Goal: Information Seeking & Learning: Compare options

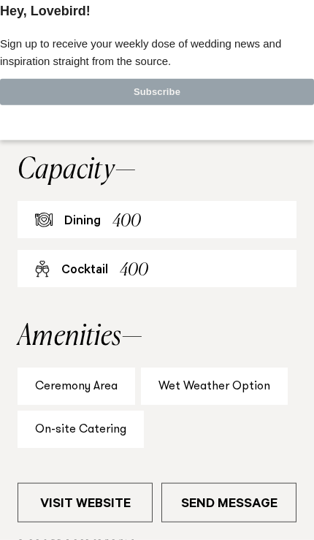
scroll to position [724, 0]
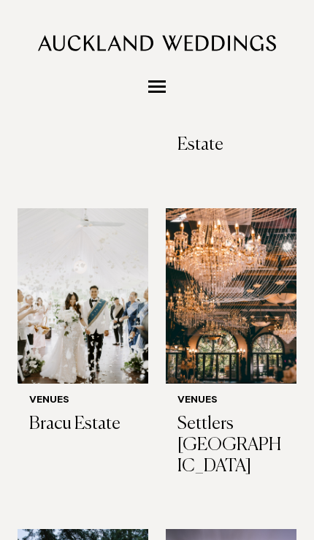
click at [56, 413] on h3 "Bracu Estate" at bounding box center [82, 423] width 107 height 21
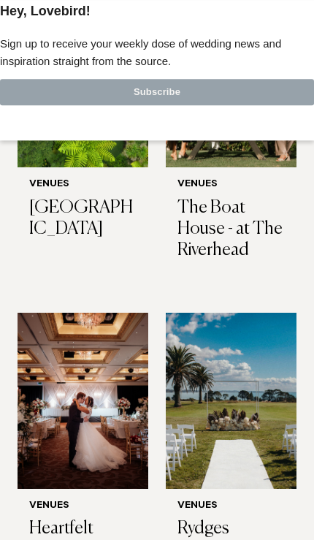
scroll to position [2128, 0]
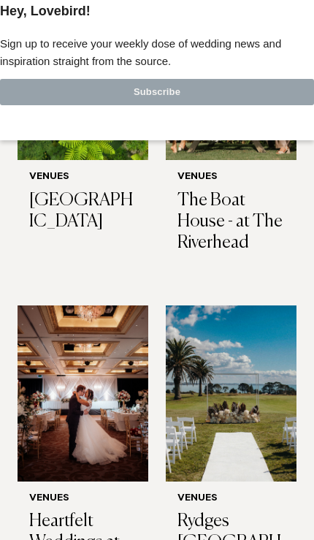
click at [229, 511] on h3 "Rydges Formosa Auckland Golf Resort" at bounding box center [230, 542] width 107 height 63
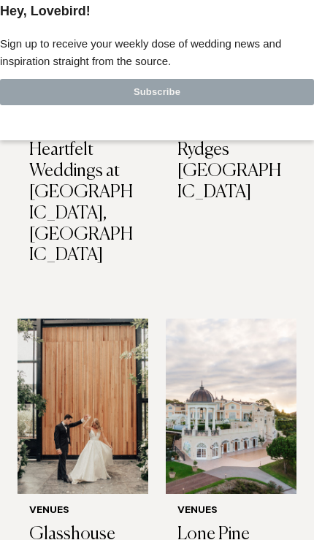
scroll to position [2499, 0]
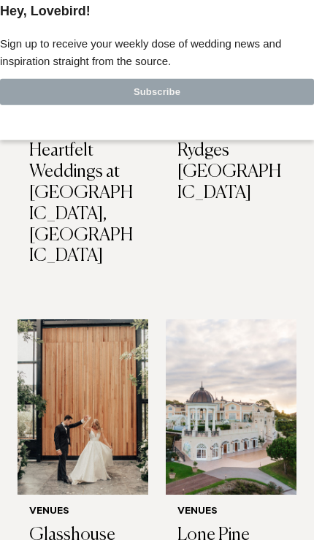
click at [49, 524] on h3 "Glasshouse Morningside" at bounding box center [82, 545] width 107 height 42
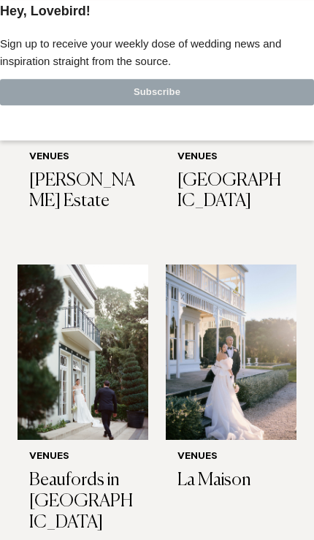
scroll to position [3153, 0]
click at [50, 470] on h3 "Beaufords in Totara Park" at bounding box center [82, 501] width 107 height 63
click at [261, 358] on img at bounding box center [231, 351] width 131 height 175
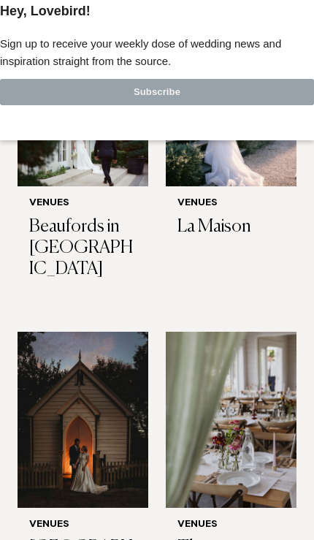
scroll to position [3406, 0]
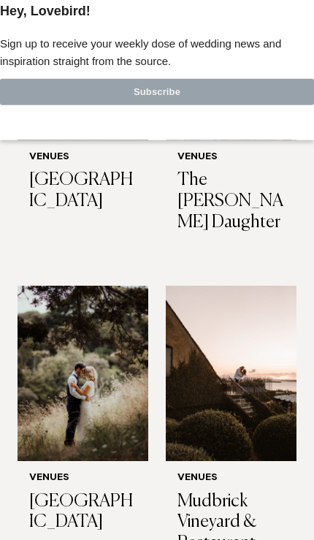
scroll to position [3775, 0]
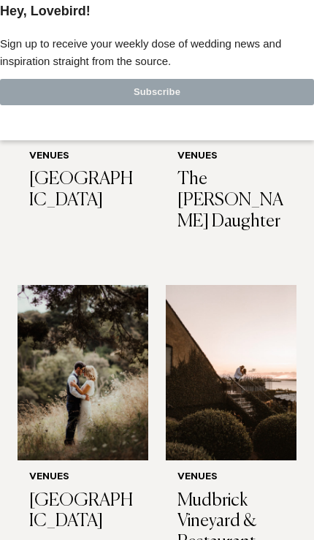
click at [210, 490] on h3 "Mudbrick Vineyard & Restaurant" at bounding box center [230, 521] width 107 height 63
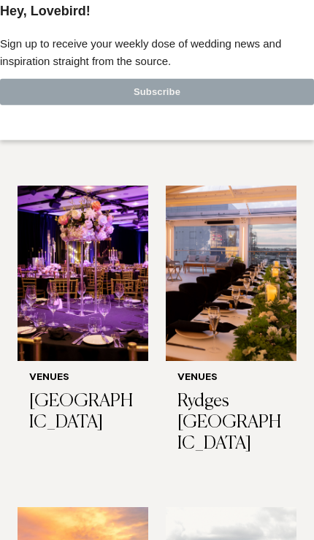
scroll to position [345, 0]
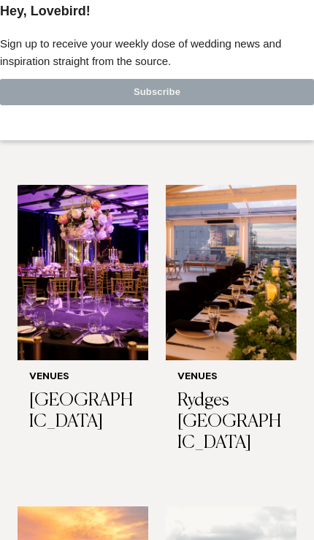
click at [221, 390] on h3 "Rydges Auckland" at bounding box center [230, 421] width 107 height 63
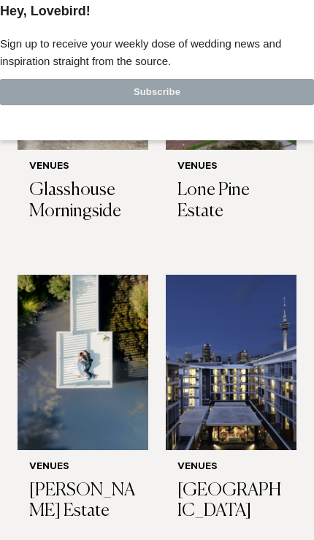
scroll to position [2843, 0]
click at [70, 480] on h3 "Abel Estate" at bounding box center [82, 501] width 107 height 42
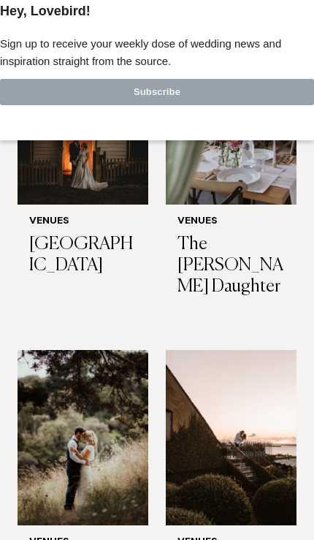
scroll to position [3893, 0]
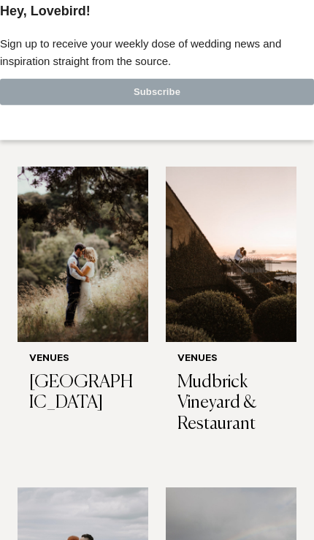
click at [47, 206] on img at bounding box center [83, 254] width 131 height 175
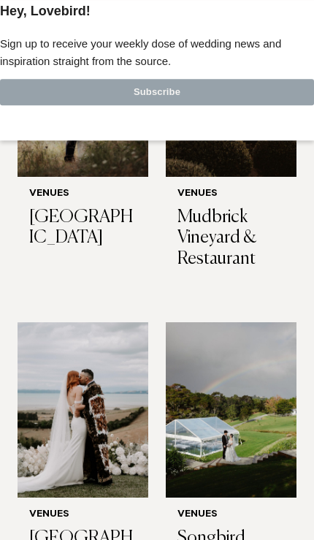
scroll to position [4058, 0]
click at [110, 378] on img at bounding box center [83, 409] width 131 height 175
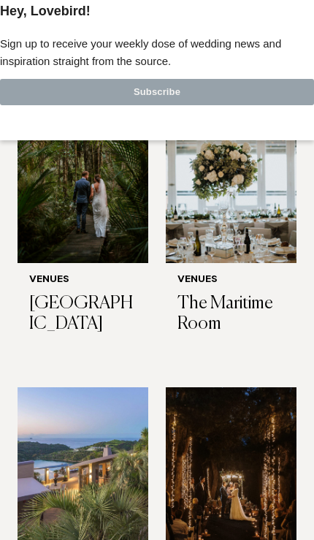
scroll to position [5540, 0]
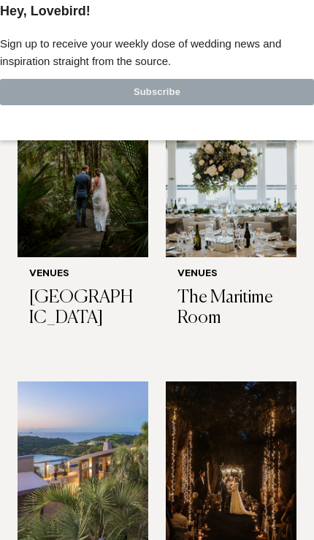
click at [50, 287] on h3 "Bridgewater Country Estate" at bounding box center [82, 308] width 107 height 42
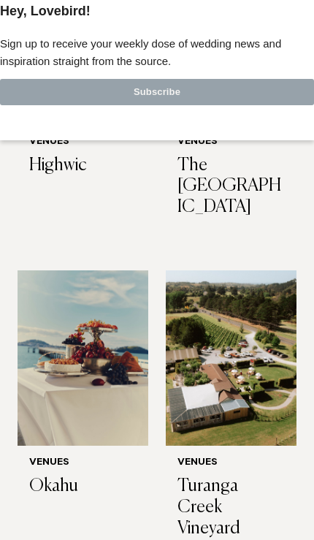
scroll to position [6265, 0]
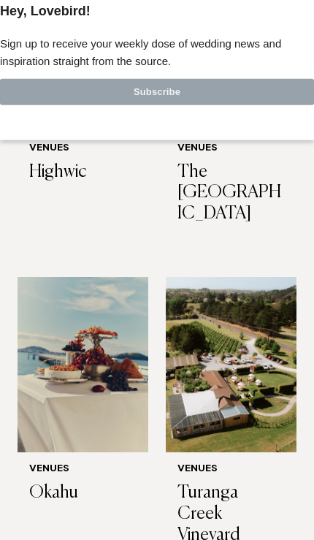
click at [51, 482] on h3 "Okahu" at bounding box center [82, 492] width 107 height 21
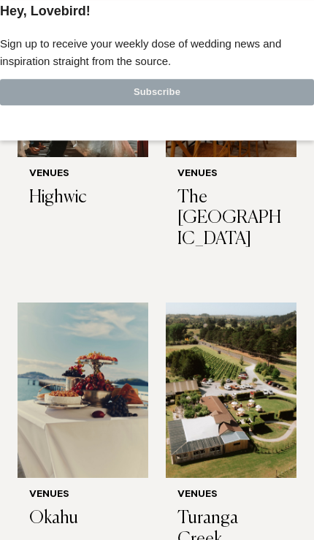
scroll to position [6239, 0]
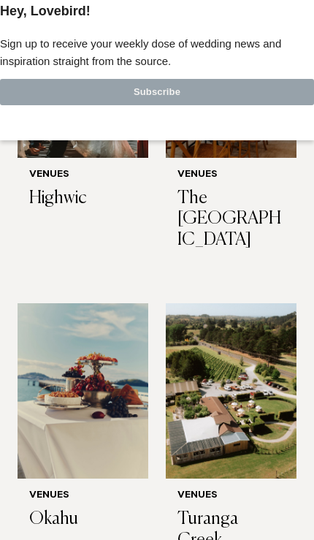
click at [206, 508] on h3 "Turanga Creek Vineyard" at bounding box center [230, 539] width 107 height 63
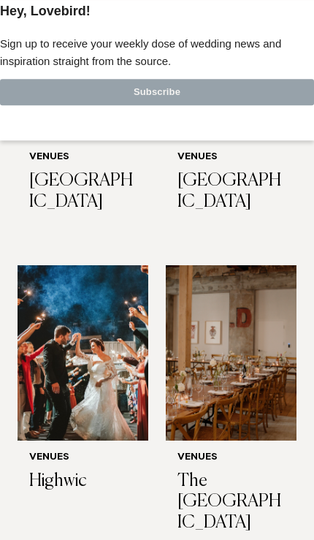
scroll to position [5956, 0]
click at [256, 336] on img at bounding box center [231, 352] width 131 height 175
click at [93, 346] on img at bounding box center [83, 352] width 131 height 175
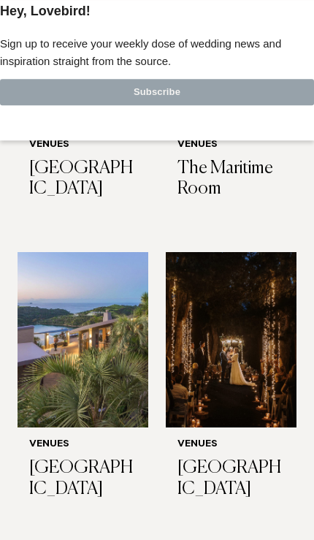
scroll to position [5668, 0]
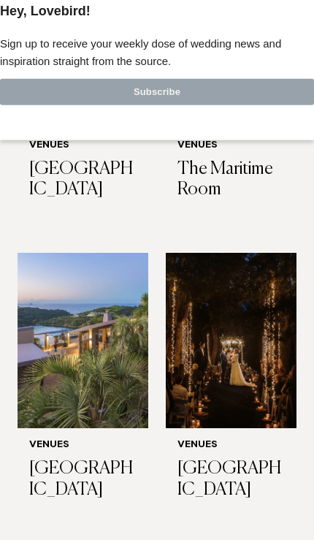
click at [213, 458] on h3 "[GEOGRAPHIC_DATA]" at bounding box center [230, 479] width 107 height 42
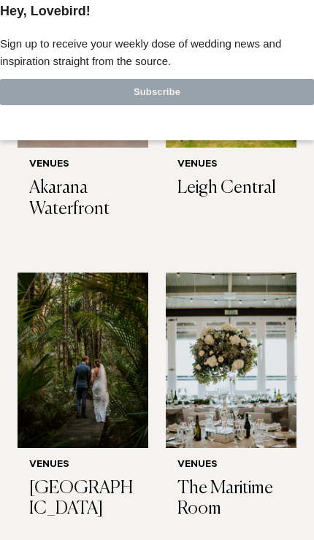
scroll to position [5349, 0]
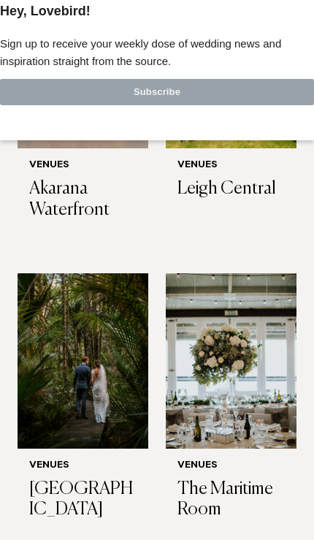
click at [56, 478] on h3 "[GEOGRAPHIC_DATA]" at bounding box center [82, 499] width 107 height 42
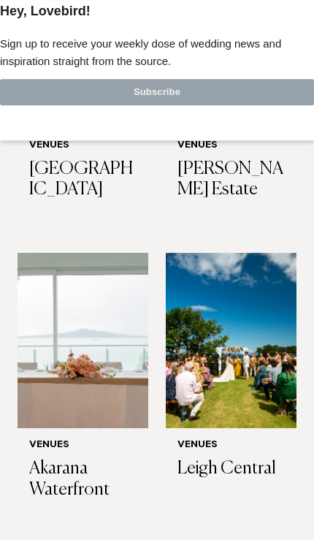
scroll to position [5068, 0]
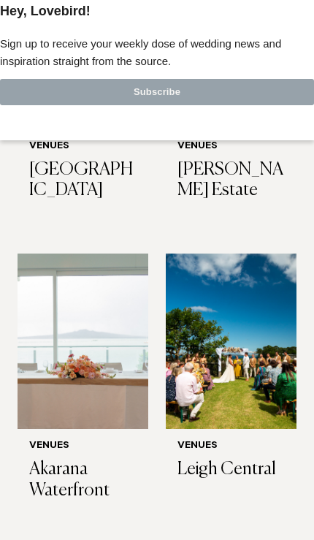
click at [53, 459] on h3 "Akarana Waterfront" at bounding box center [82, 480] width 107 height 42
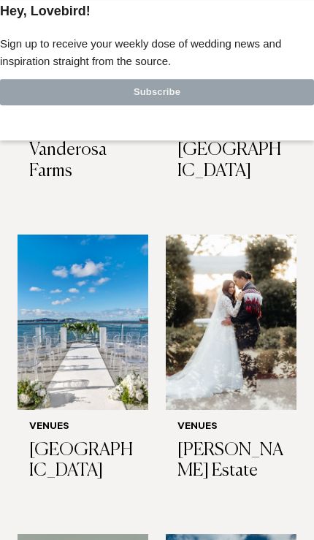
scroll to position [4787, 0]
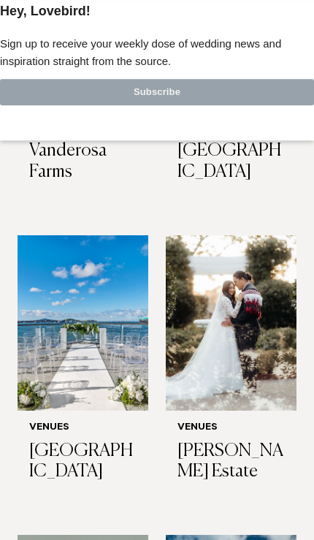
click at [242, 440] on h3 "[PERSON_NAME] Estate" at bounding box center [230, 461] width 107 height 42
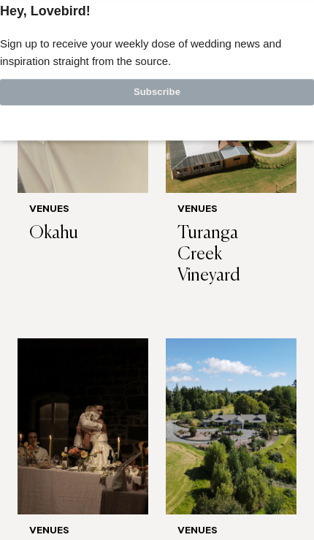
scroll to position [6535, 0]
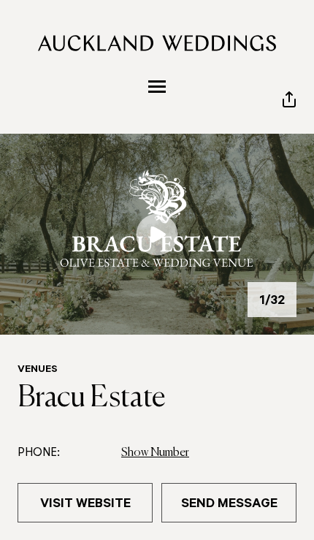
click at [263, 294] on img at bounding box center [157, 234] width 314 height 201
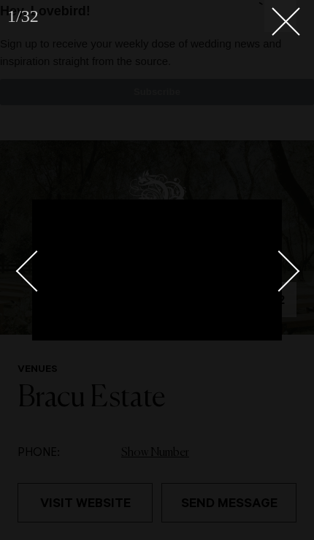
click at [284, 22] on icon at bounding box center [281, 16] width 18 height 18
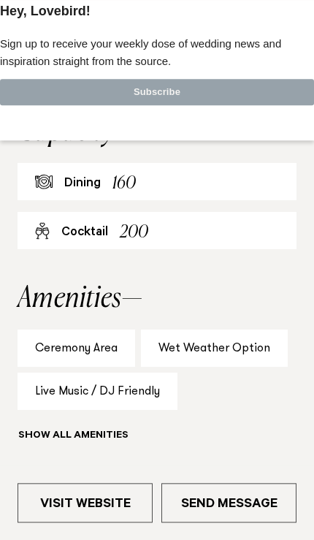
scroll to position [716, 0]
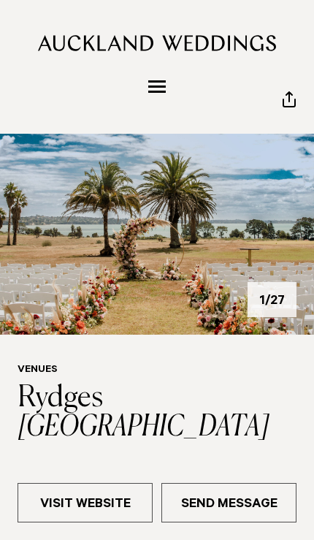
click at [283, 256] on img at bounding box center [157, 234] width 314 height 201
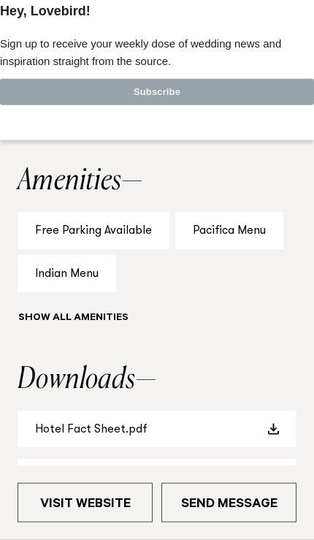
scroll to position [949, 0]
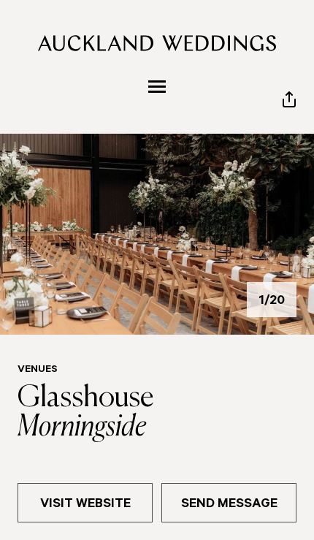
click at [255, 273] on img at bounding box center [157, 234] width 314 height 201
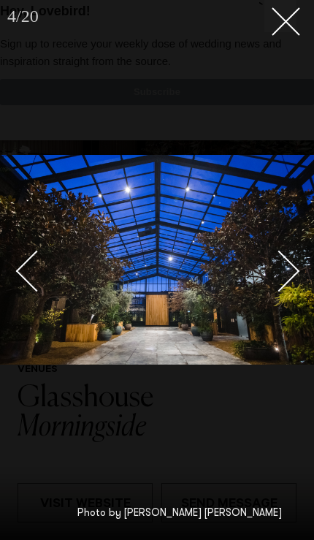
click at [285, 26] on button at bounding box center [280, 16] width 32 height 32
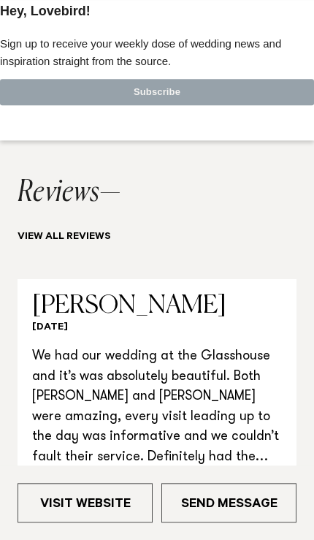
scroll to position [1116, 0]
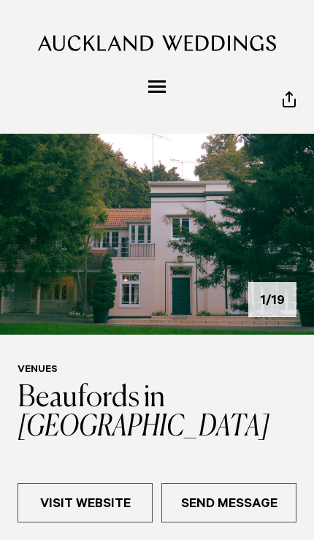
click at [267, 285] on img at bounding box center [157, 234] width 314 height 201
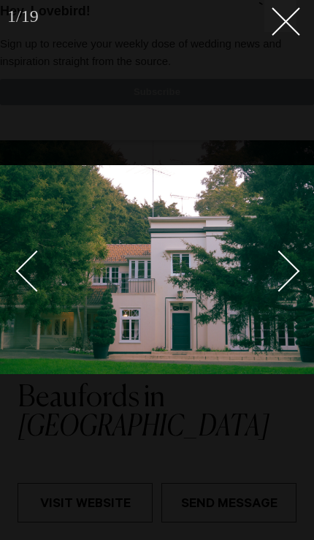
click at [288, 31] on button at bounding box center [280, 16] width 32 height 32
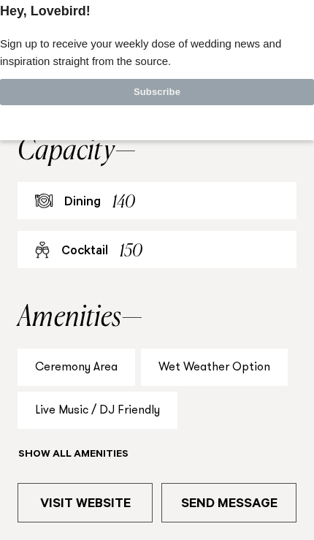
scroll to position [712, 0]
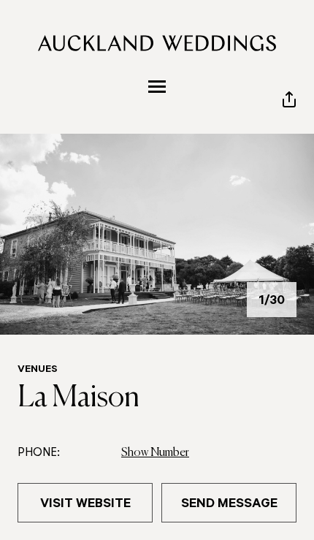
click at [266, 277] on img at bounding box center [157, 234] width 314 height 201
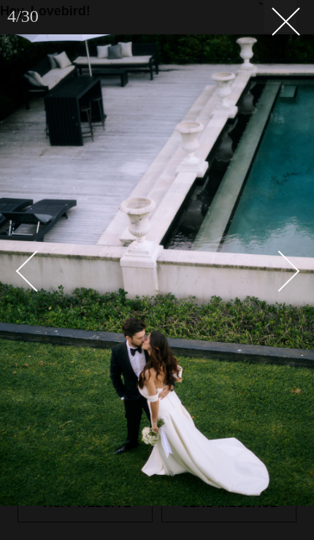
click at [290, 20] on button at bounding box center [280, 16] width 32 height 32
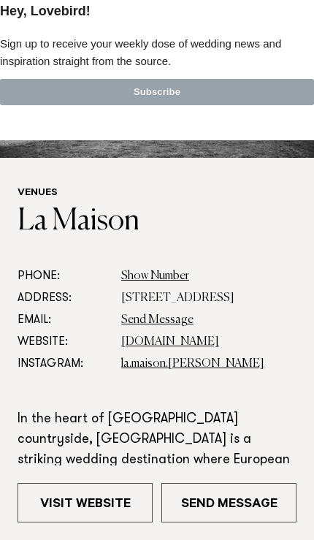
scroll to position [175, 0]
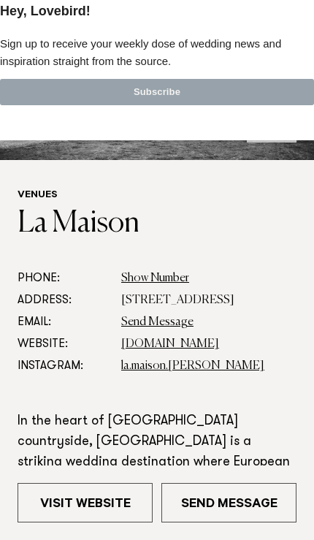
click at [189, 350] on link "www.lamaison.co.nz" at bounding box center [170, 344] width 98 height 12
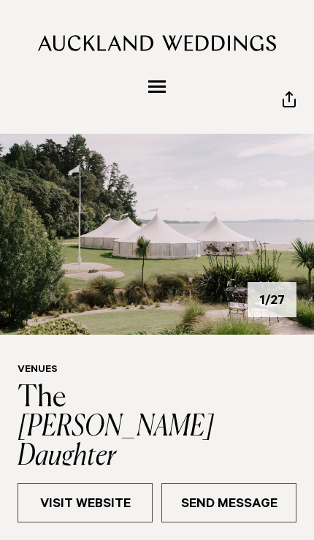
click at [278, 270] on img at bounding box center [157, 234] width 314 height 201
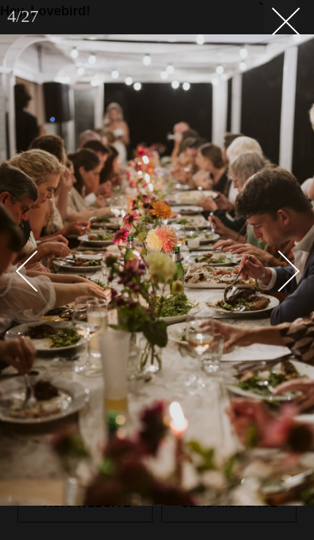
click at [288, 23] on line at bounding box center [285, 21] width 27 height 27
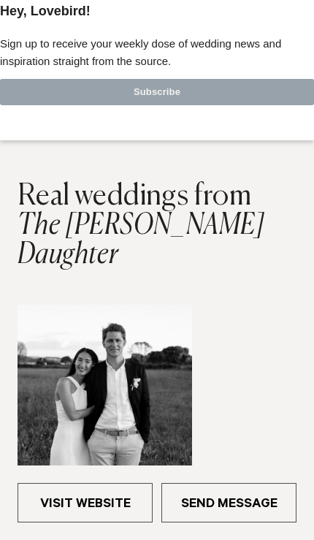
scroll to position [903, 0]
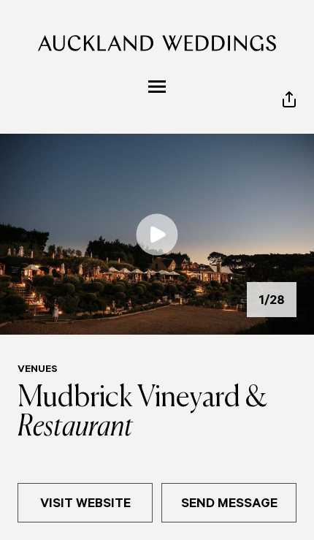
click at [278, 270] on img at bounding box center [157, 234] width 314 height 201
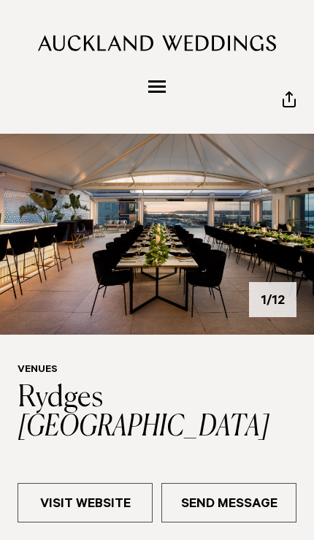
click at [282, 252] on img at bounding box center [157, 234] width 314 height 201
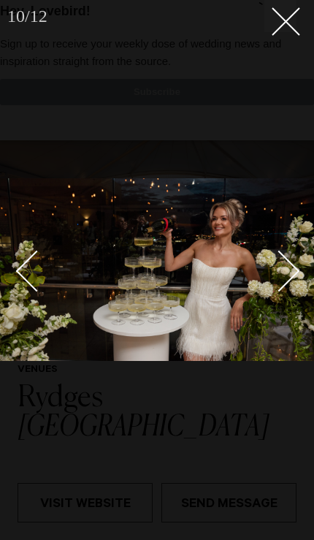
click at [289, 31] on button at bounding box center [280, 16] width 32 height 32
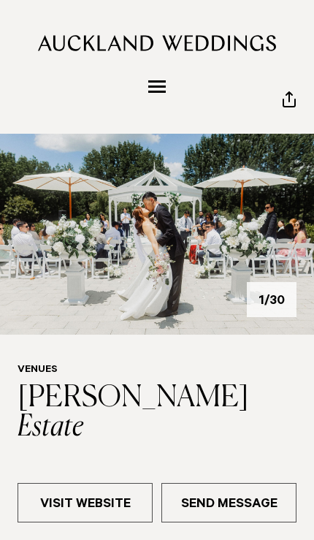
click at [272, 248] on img at bounding box center [157, 234] width 314 height 201
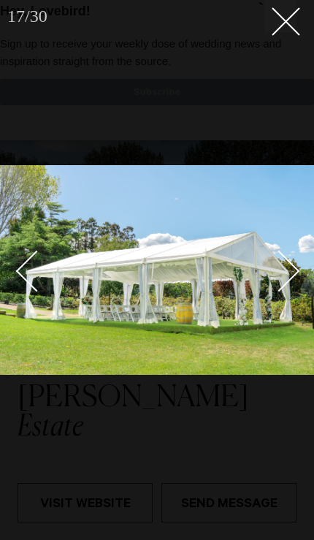
click at [286, 14] on icon at bounding box center [281, 16] width 18 height 18
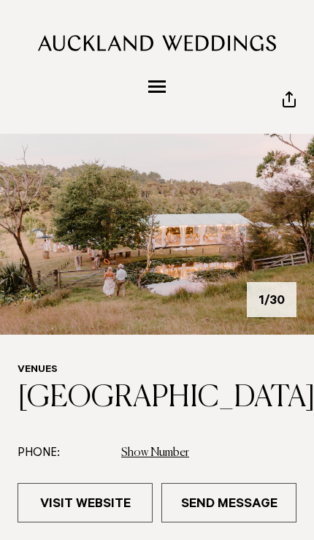
click at [285, 250] on img at bounding box center [157, 234] width 314 height 201
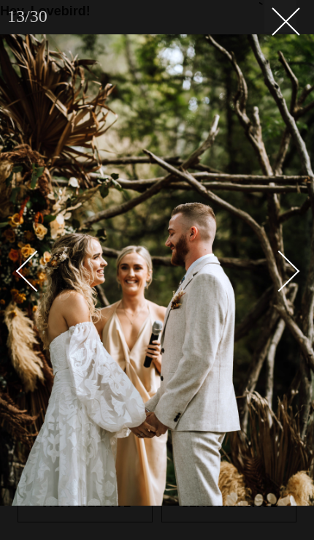
click at [283, 24] on line at bounding box center [285, 21] width 27 height 27
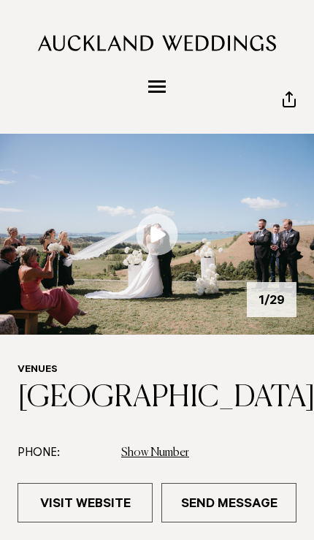
click at [258, 259] on img at bounding box center [157, 234] width 314 height 201
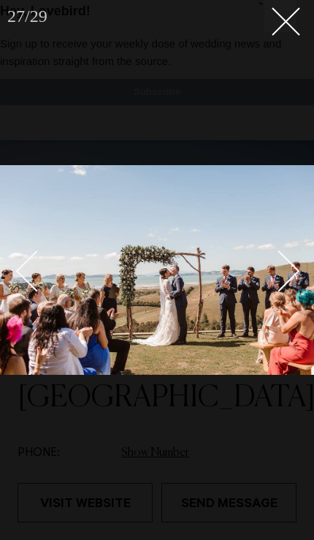
click at [274, 29] on button at bounding box center [280, 16] width 32 height 32
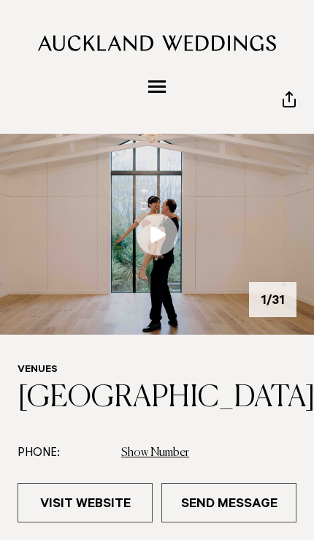
click at [308, 225] on img at bounding box center [157, 234] width 314 height 201
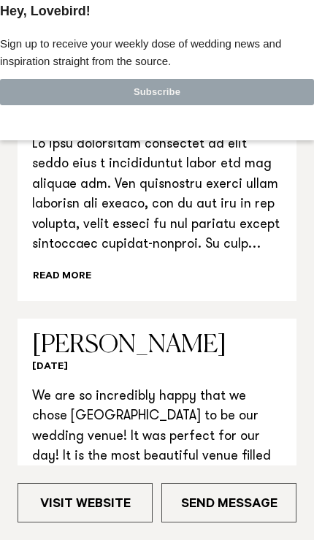
scroll to position [1442, 0]
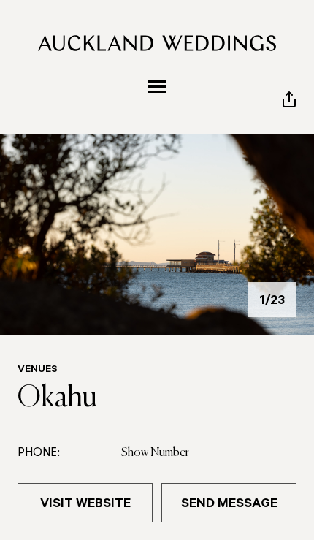
click at [271, 253] on img at bounding box center [157, 234] width 314 height 201
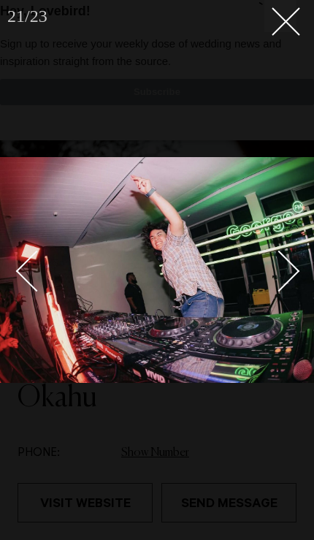
click at [275, 31] on button at bounding box center [280, 16] width 32 height 32
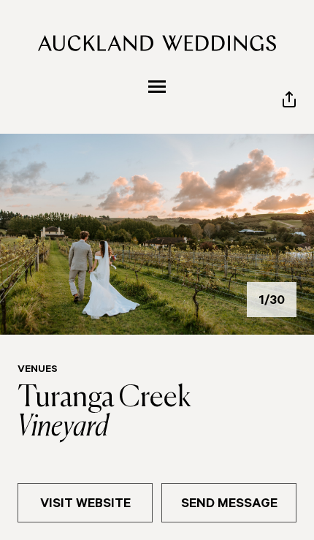
click at [280, 245] on img at bounding box center [157, 234] width 314 height 201
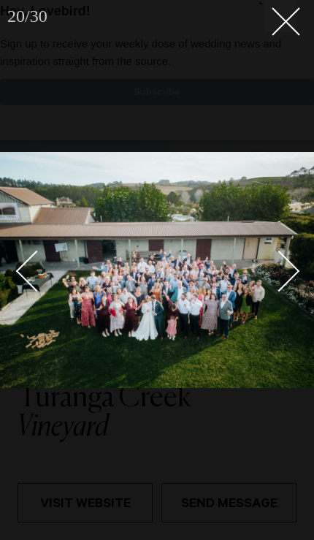
click at [275, 12] on icon at bounding box center [281, 16] width 18 height 18
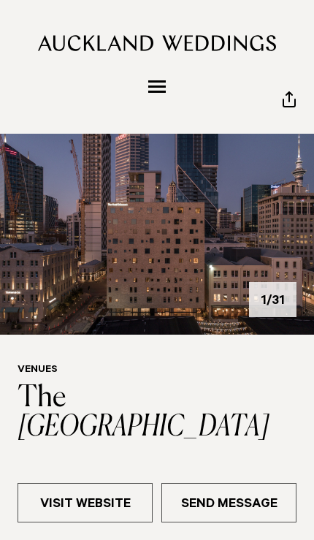
click at [271, 259] on img at bounding box center [157, 234] width 314 height 201
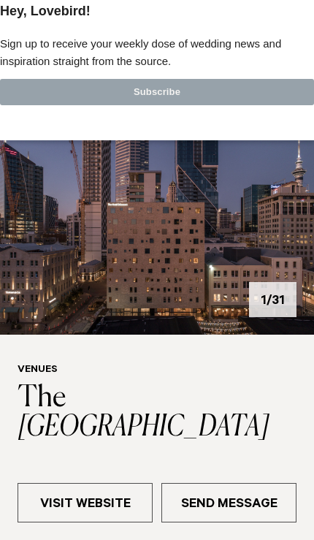
click at [305, 20] on line at bounding box center [303, 21] width 27 height 27
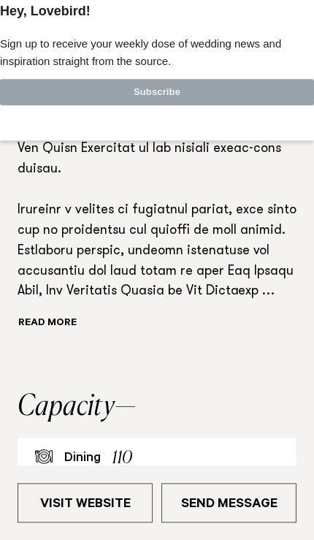
scroll to position [526, 0]
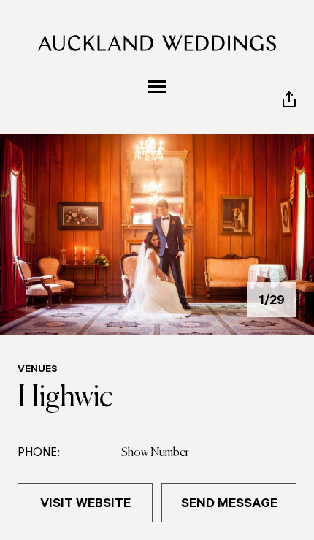
click at [278, 245] on img at bounding box center [157, 234] width 314 height 201
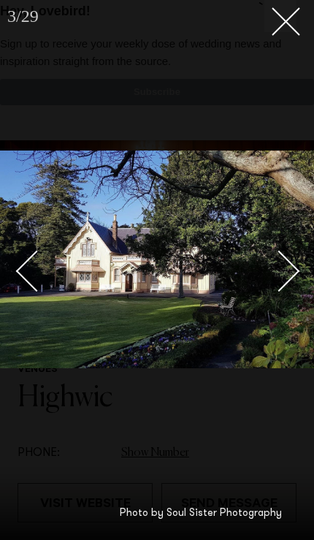
click at [280, 18] on icon at bounding box center [281, 16] width 18 height 18
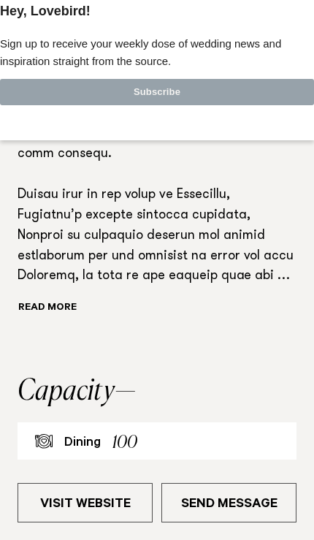
scroll to position [525, 0]
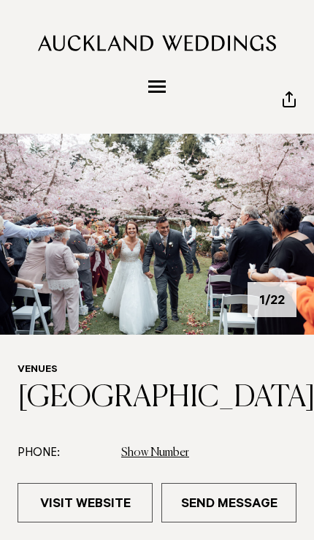
click at [280, 255] on img at bounding box center [157, 234] width 314 height 201
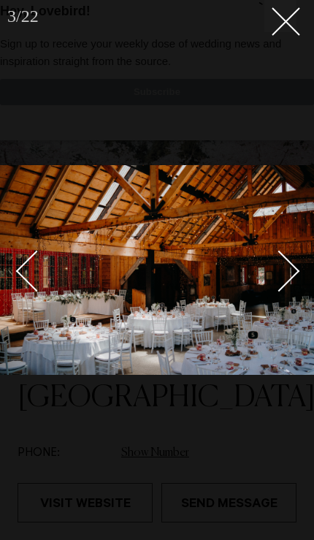
click at [285, 21] on line at bounding box center [285, 21] width 27 height 27
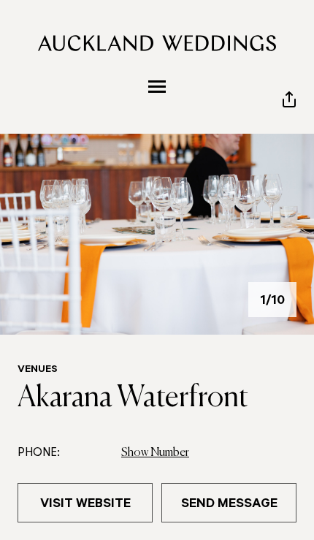
click at [264, 256] on img at bounding box center [157, 234] width 314 height 201
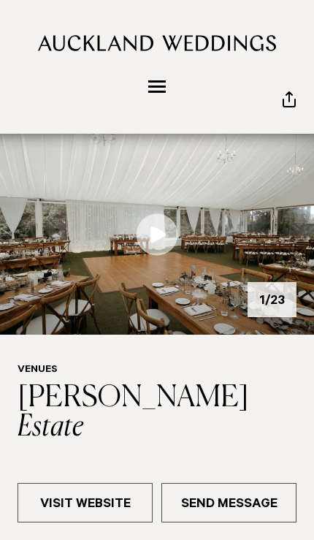
click at [275, 248] on img at bounding box center [157, 234] width 314 height 201
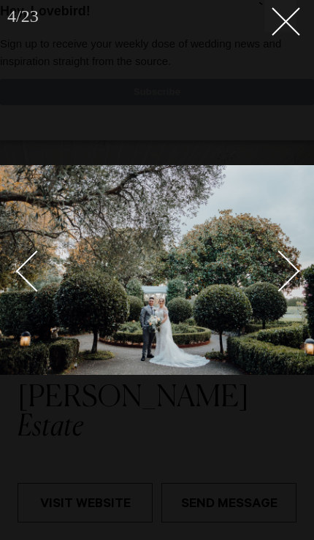
click at [283, 20] on line at bounding box center [285, 21] width 27 height 27
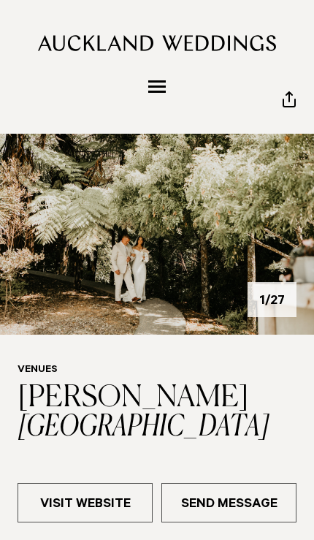
click at [259, 251] on img at bounding box center [157, 234] width 314 height 201
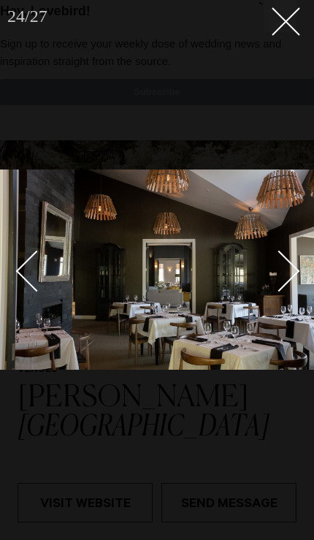
click at [279, 30] on button at bounding box center [280, 16] width 32 height 32
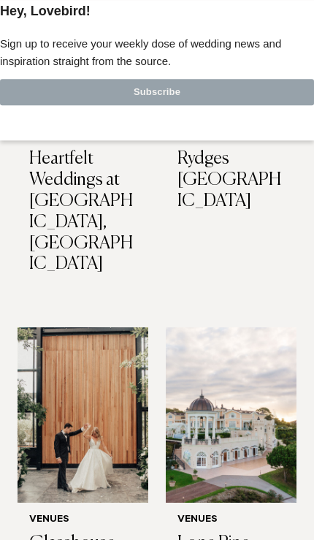
scroll to position [2486, 0]
